Goal: Navigation & Orientation: Find specific page/section

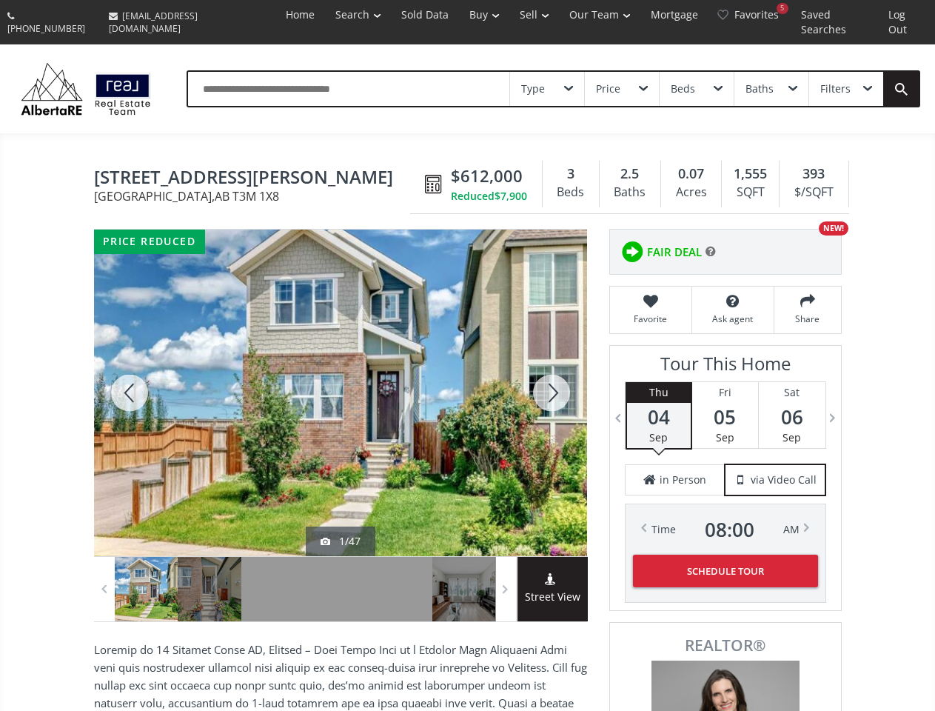
click at [331, 15] on link "Search" at bounding box center [358, 15] width 66 height 30
click at [461, 15] on link "Buy" at bounding box center [484, 15] width 50 height 30
click at [513, 15] on link "Sell" at bounding box center [535, 15] width 50 height 30
click at [582, 15] on link "Our Team" at bounding box center [599, 15] width 81 height 30
click at [903, 15] on link "Log Out" at bounding box center [905, 22] width 54 height 44
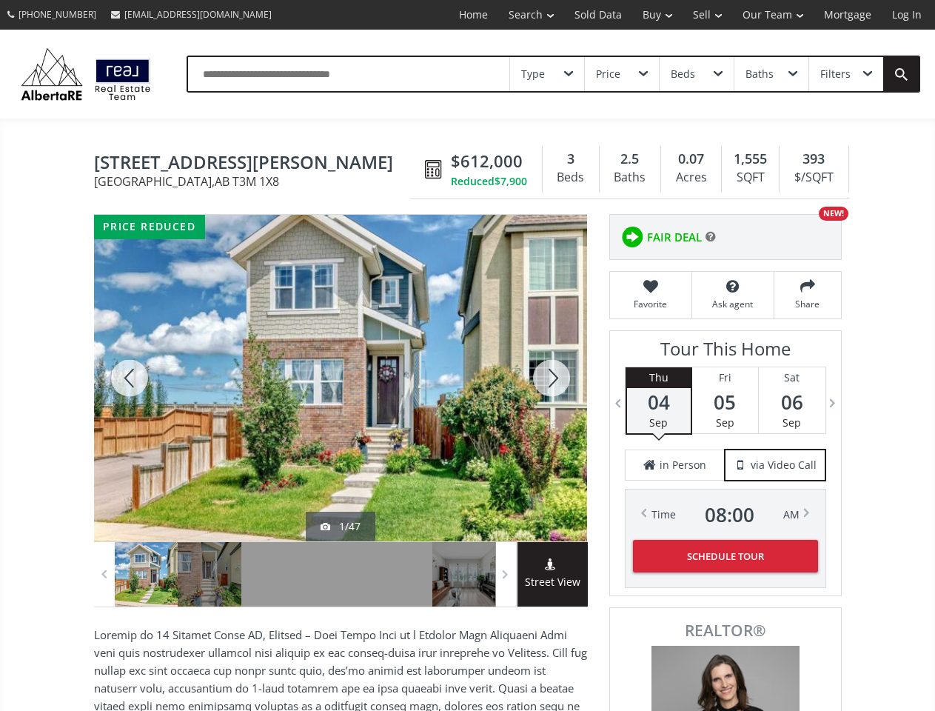
click at [547, 74] on div "Type" at bounding box center [547, 74] width 74 height 34
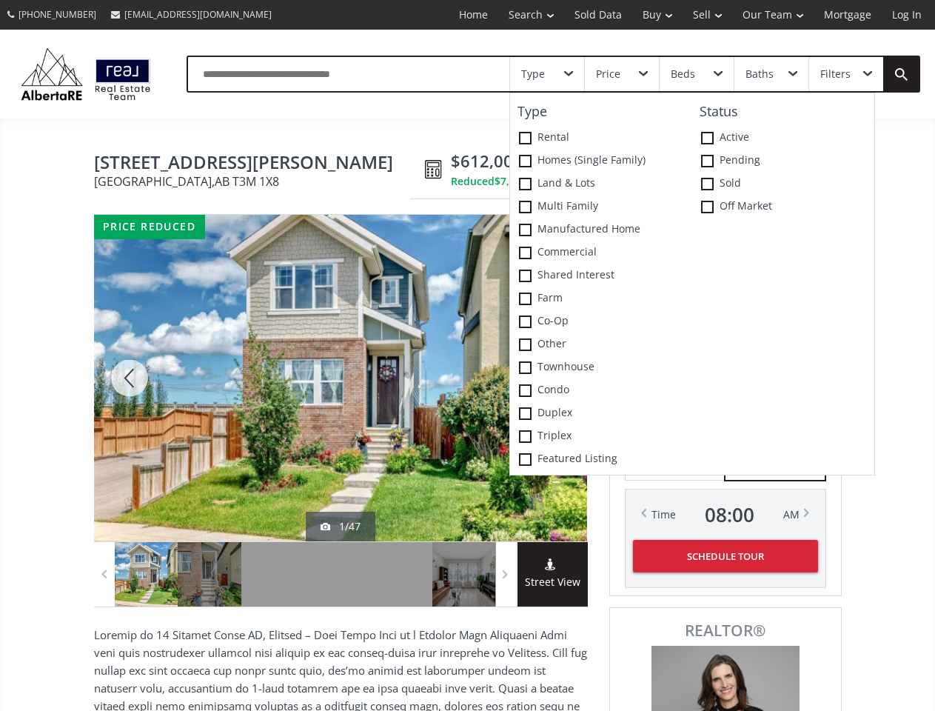
click at [621, 74] on div "Price" at bounding box center [622, 74] width 74 height 34
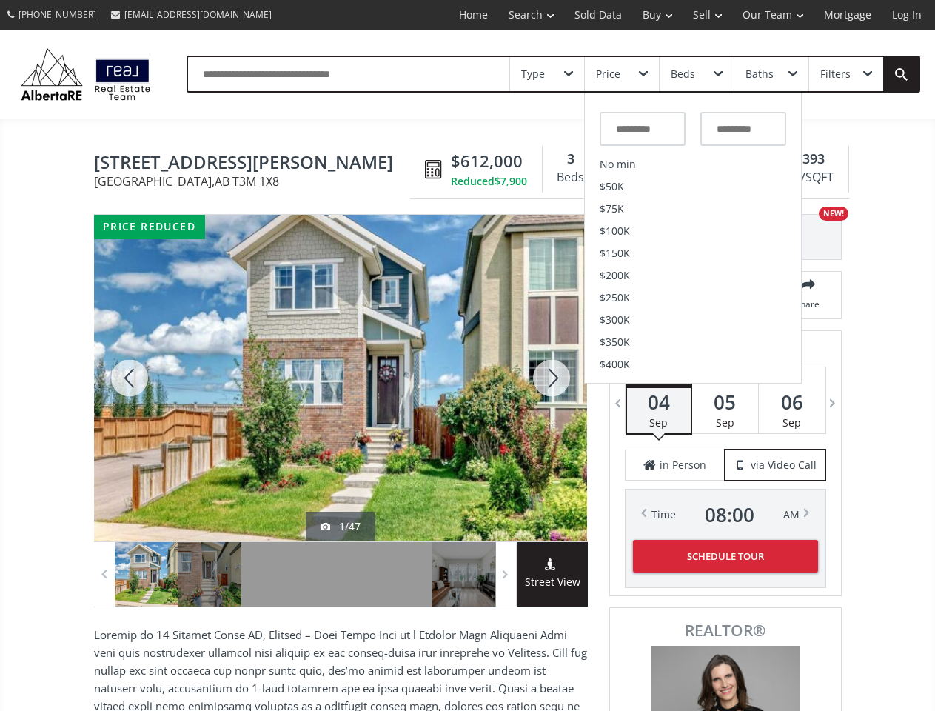
click at [696, 74] on div "Beds" at bounding box center [697, 74] width 74 height 34
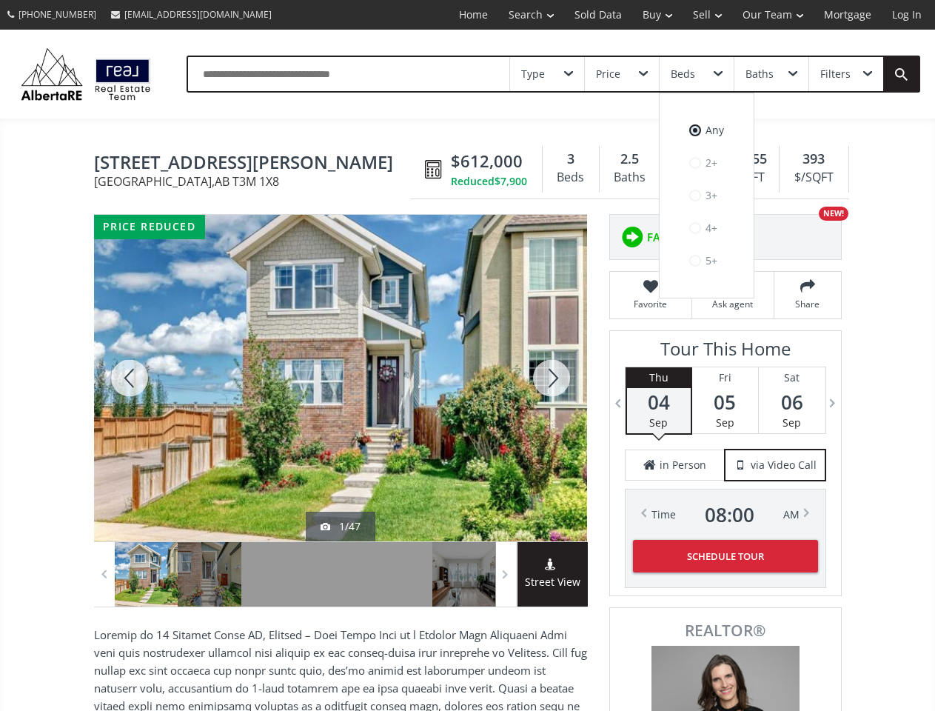
click at [771, 74] on div "Baths" at bounding box center [760, 74] width 28 height 10
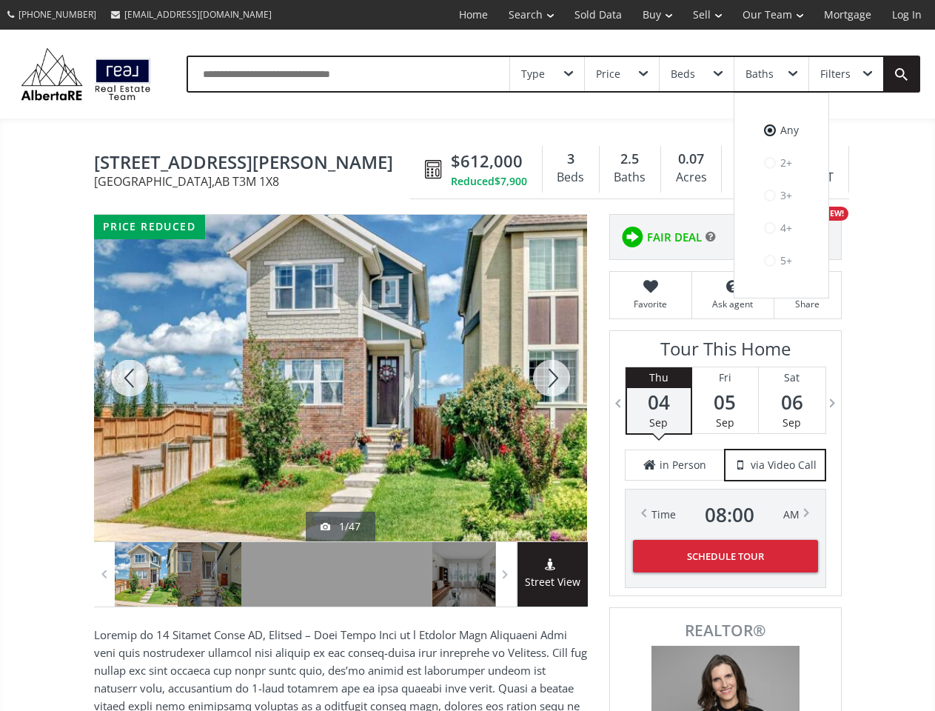
click at [846, 74] on div "Filters" at bounding box center [836, 74] width 30 height 10
